Goal: Task Accomplishment & Management: Use online tool/utility

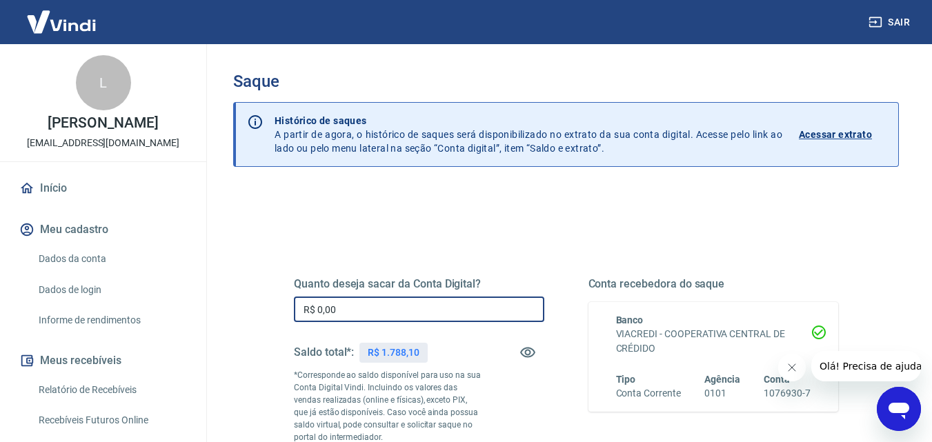
drag, startPoint x: 406, startPoint y: 300, endPoint x: 261, endPoint y: 308, distance: 145.0
click at [261, 308] on div "Quanto deseja sacar da Conta Digital? R$ 0,00 ​ Saldo total*: R$ 1.788,10 *Corr…" at bounding box center [566, 383] width 610 height 333
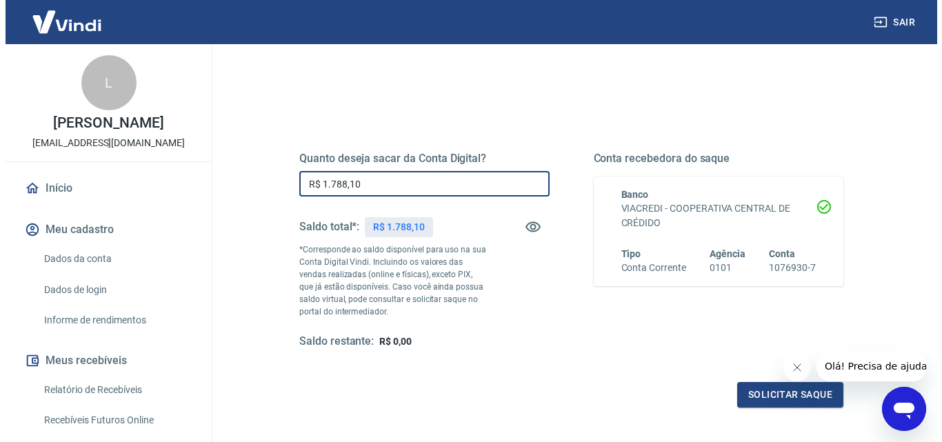
scroll to position [252, 0]
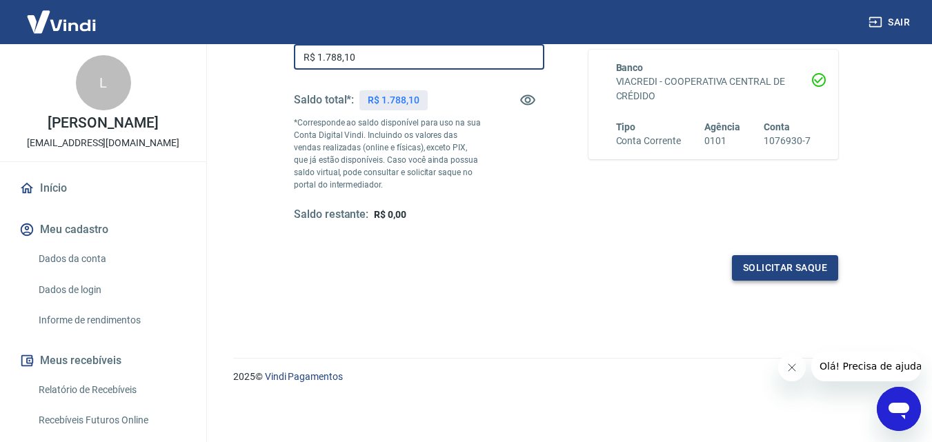
type input "R$ 1.788,10"
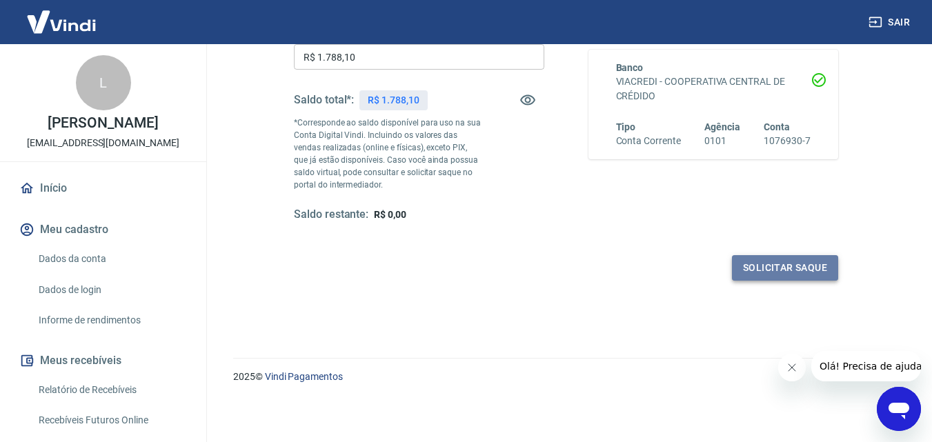
click at [789, 268] on button "Solicitar saque" at bounding box center [785, 268] width 106 height 26
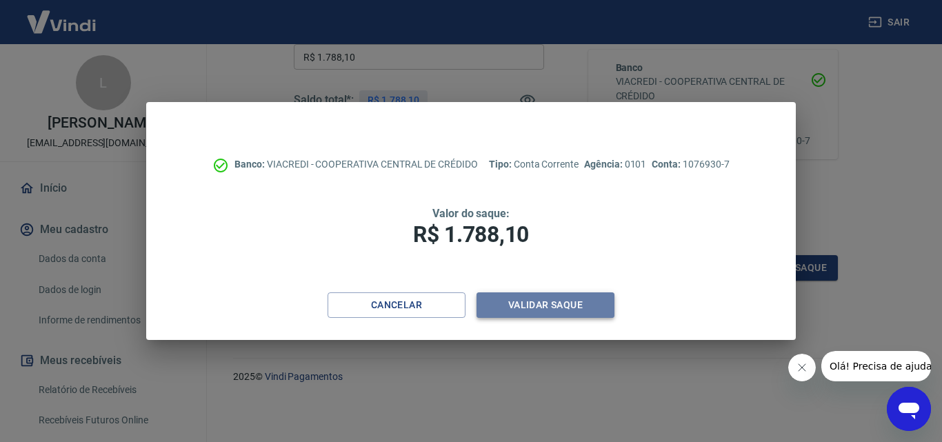
click at [566, 303] on button "Validar saque" at bounding box center [546, 305] width 138 height 26
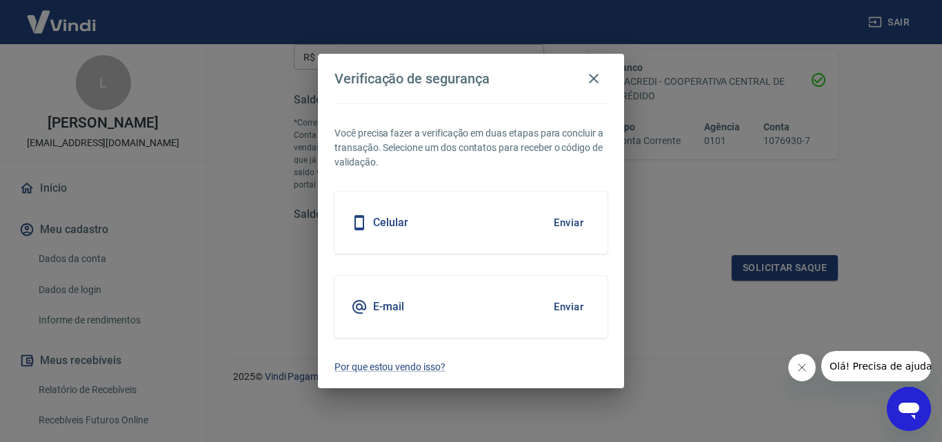
click at [564, 308] on button "Enviar" at bounding box center [568, 306] width 45 height 29
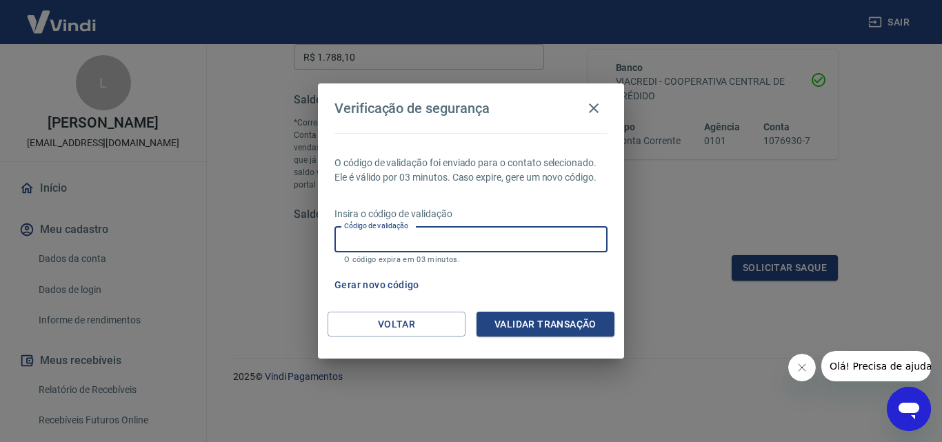
click at [363, 240] on input "Código de validação" at bounding box center [471, 240] width 273 height 26
type input "242359"
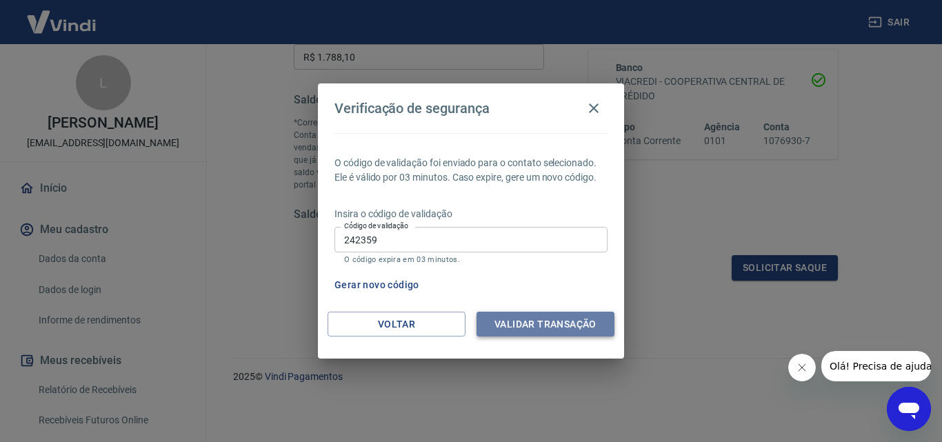
click at [571, 326] on button "Validar transação" at bounding box center [546, 325] width 138 height 26
